Goal: Task Accomplishment & Management: Use online tool/utility

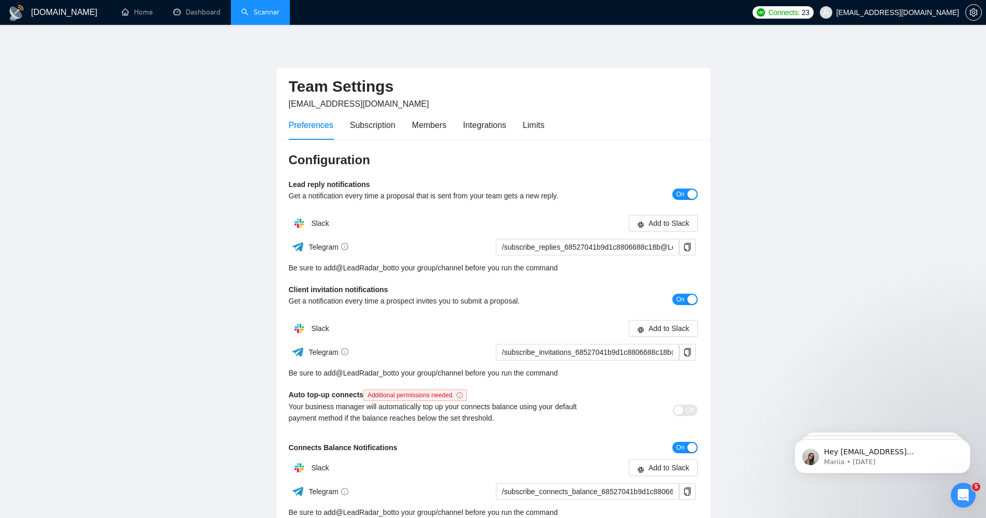
click at [266, 12] on link "Scanner" at bounding box center [260, 12] width 38 height 9
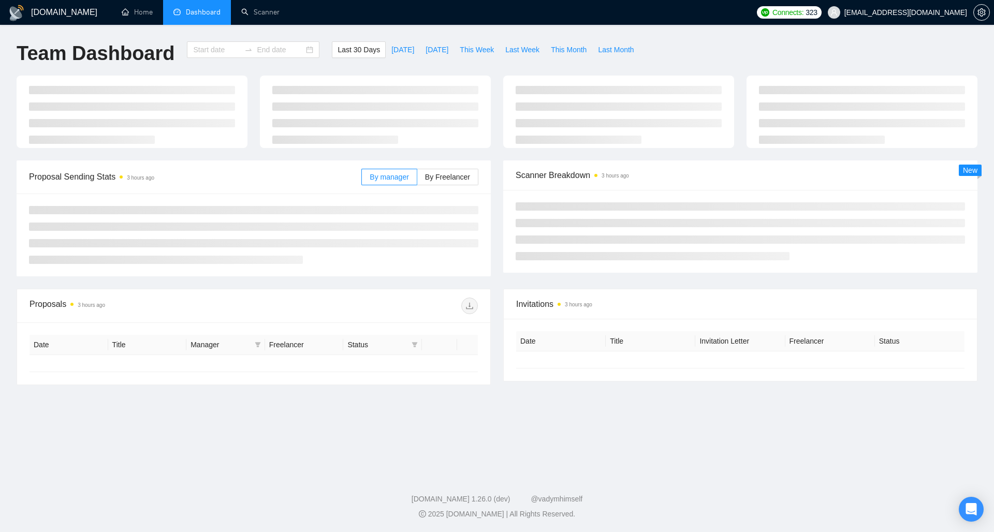
type input "[DATE]"
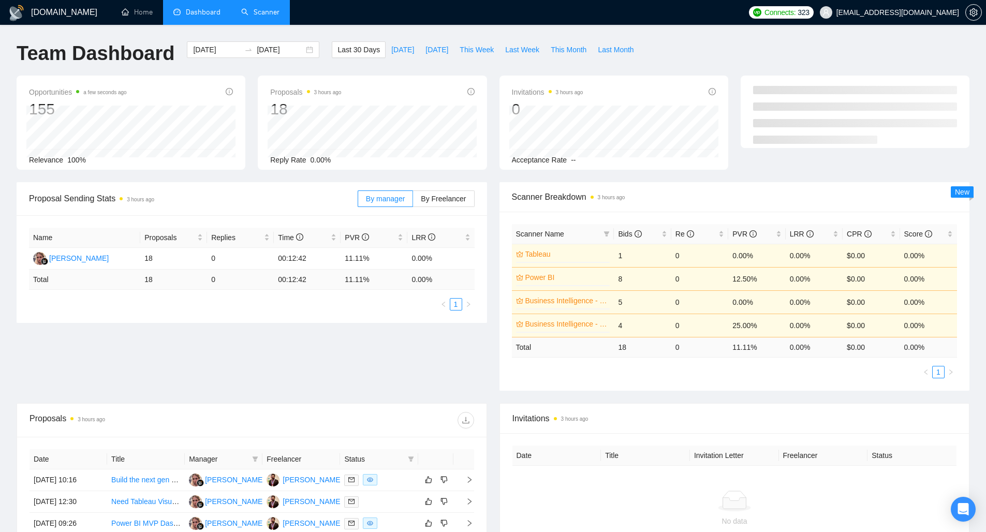
click at [265, 13] on link "Scanner" at bounding box center [260, 12] width 38 height 9
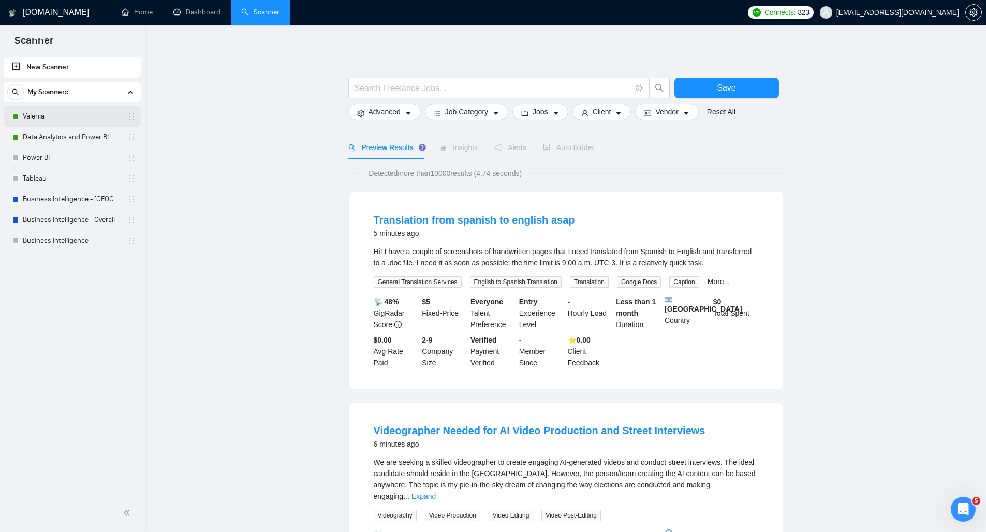
click at [85, 115] on link "Valeriia" at bounding box center [72, 116] width 98 height 21
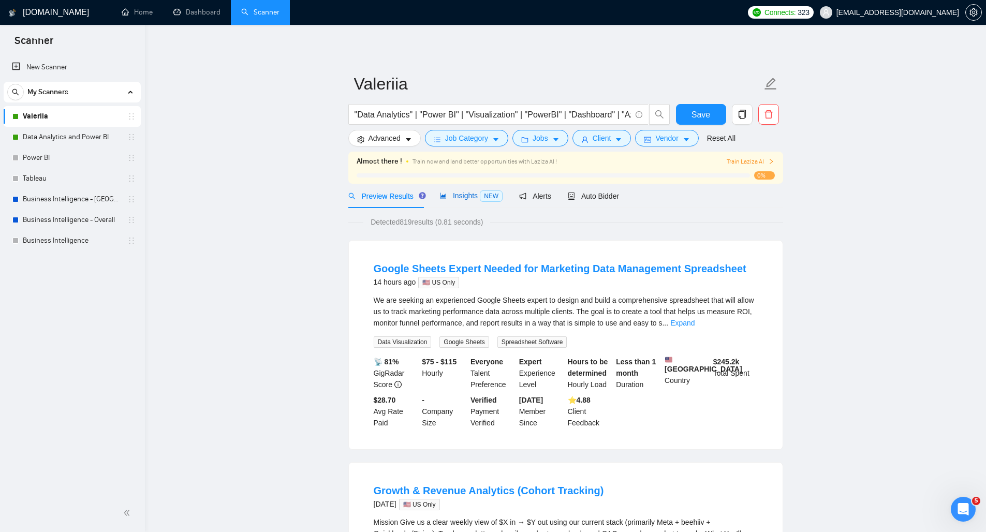
click at [470, 198] on span "Insights NEW" at bounding box center [471, 196] width 63 height 8
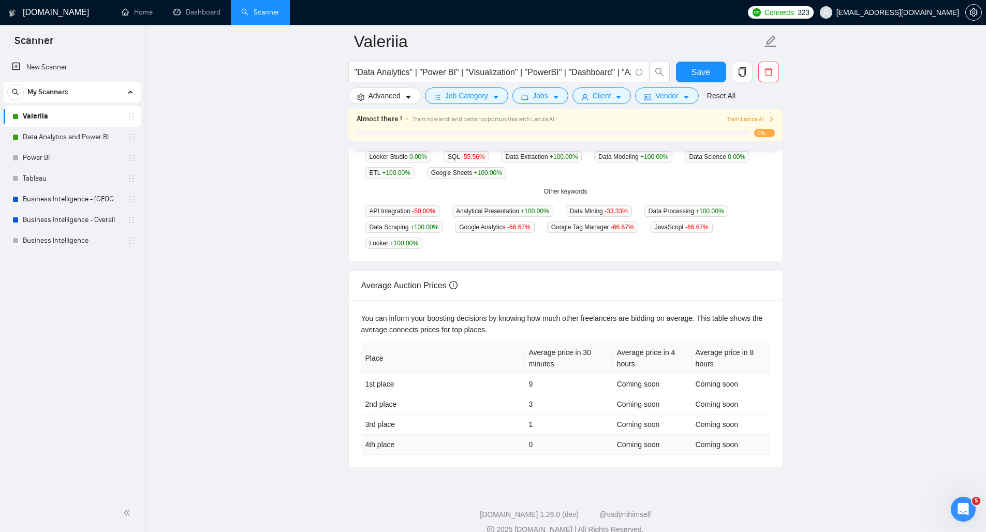
scroll to position [319, 0]
